Goal: Navigation & Orientation: Understand site structure

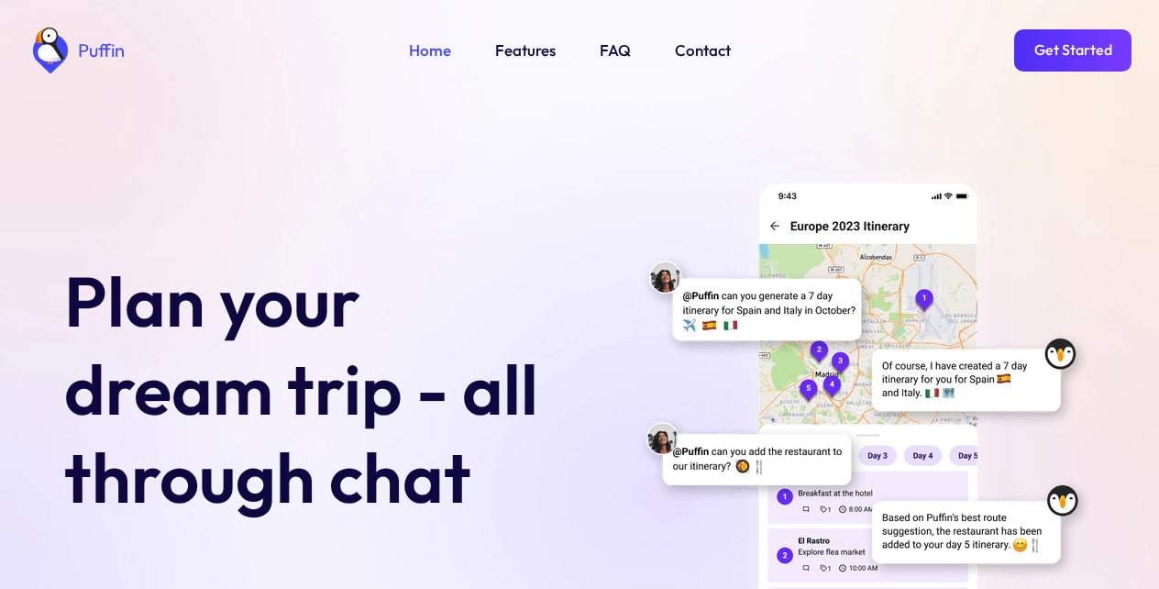
click at [1064, 47] on link "Get Started" at bounding box center [1072, 50] width 117 height 42
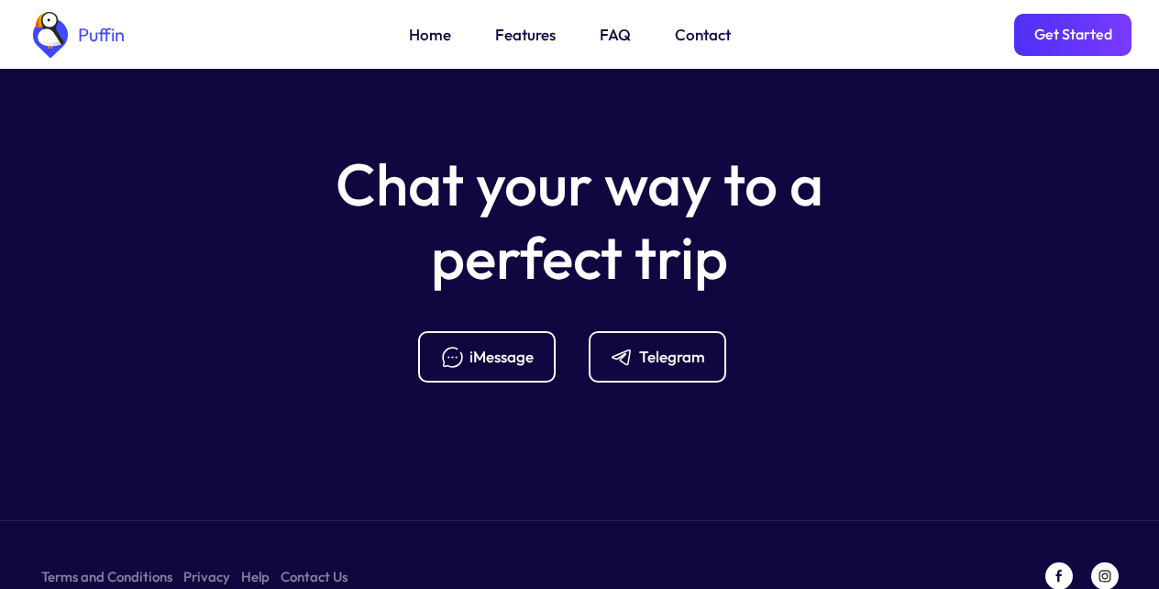
scroll to position [7267, 0]
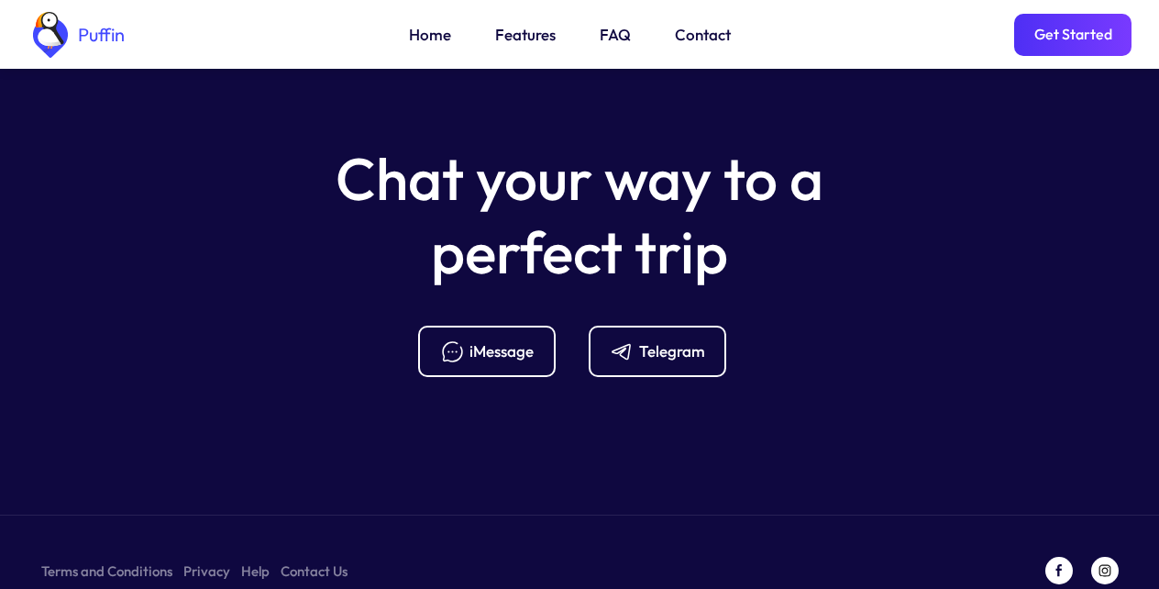
click at [1086, 49] on link "Get Started" at bounding box center [1072, 35] width 117 height 42
click at [525, 36] on link "Features" at bounding box center [525, 35] width 61 height 24
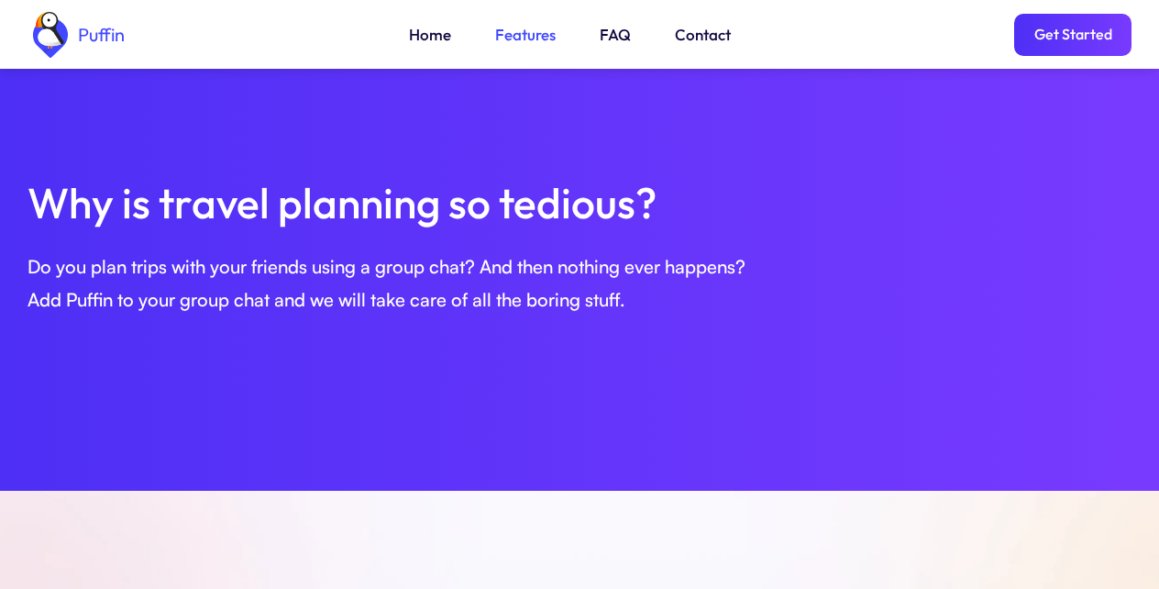
scroll to position [628, 0]
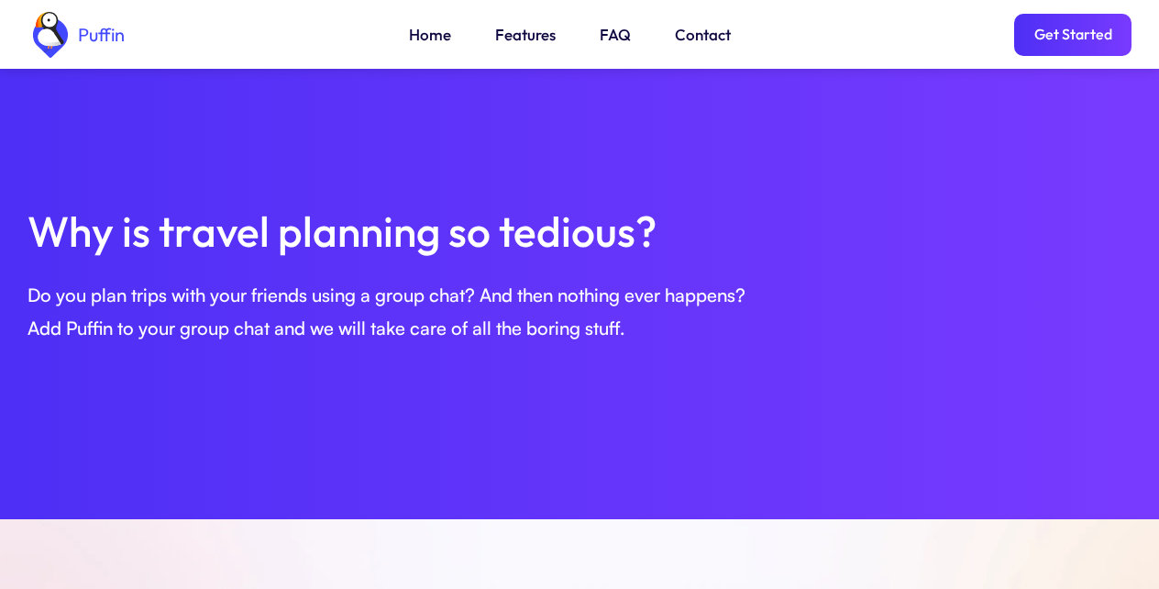
scroll to position [7267, 0]
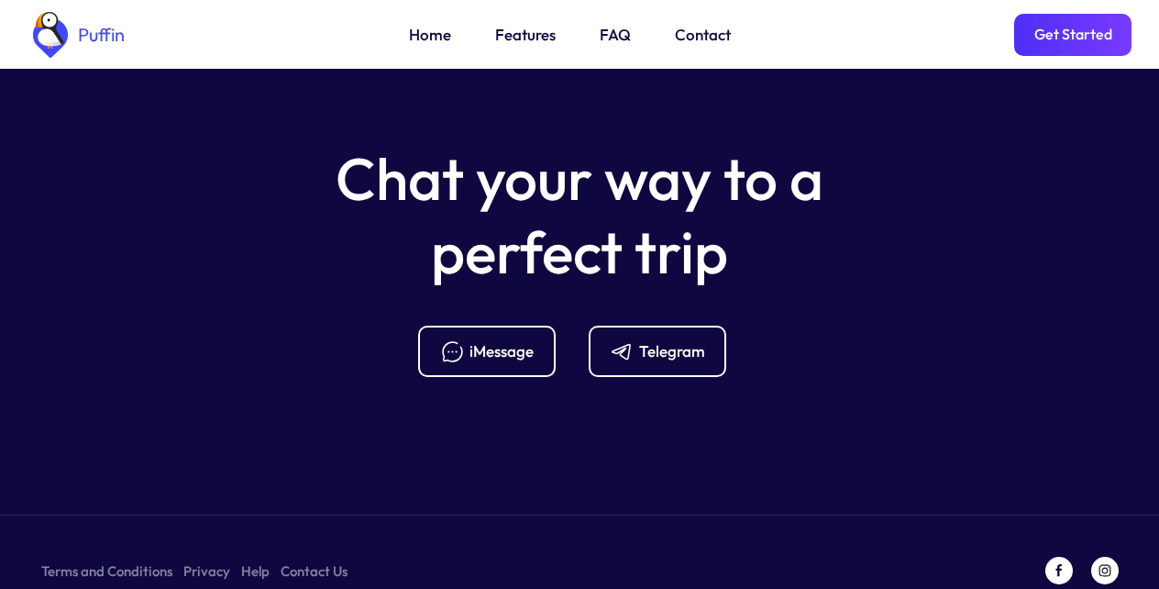
click at [529, 35] on link "Features" at bounding box center [525, 35] width 61 height 24
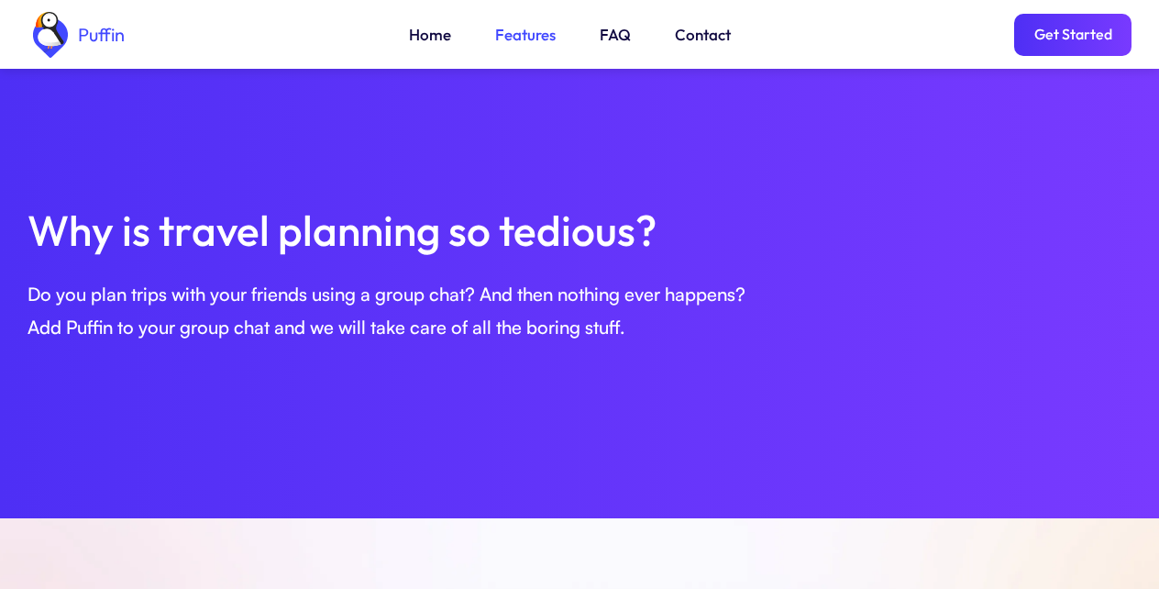
scroll to position [628, 0]
